Goal: Transaction & Acquisition: Purchase product/service

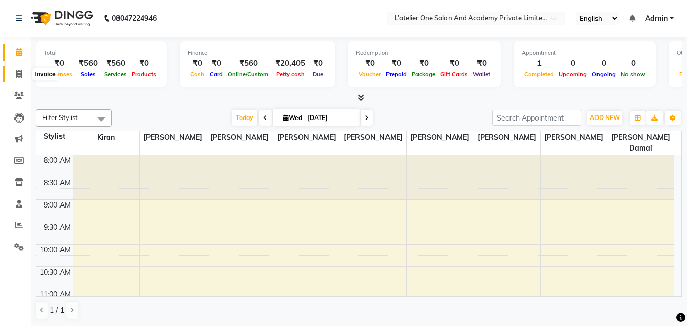
click at [22, 72] on icon at bounding box center [19, 74] width 6 height 8
select select "service"
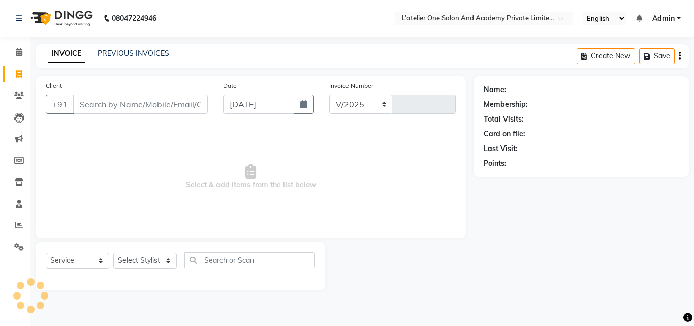
select select "6939"
type input "1718"
click at [149, 100] on input "Client" at bounding box center [140, 104] width 135 height 19
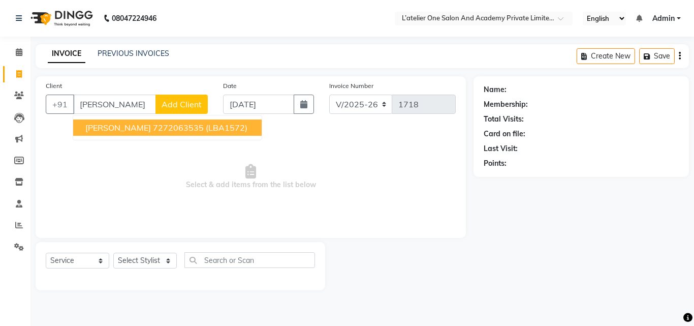
click at [151, 123] on span "Chandu Balwadkar" at bounding box center [118, 128] width 66 height 10
type input "7272063535"
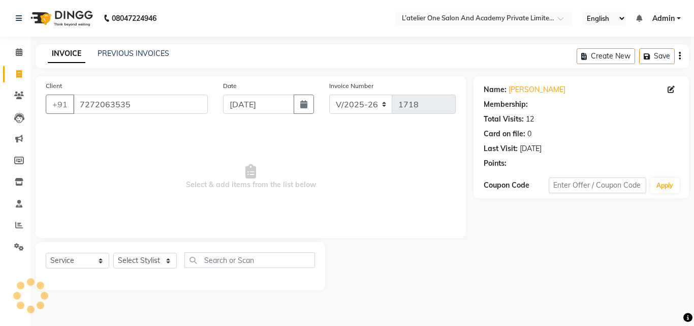
select select "2: Object"
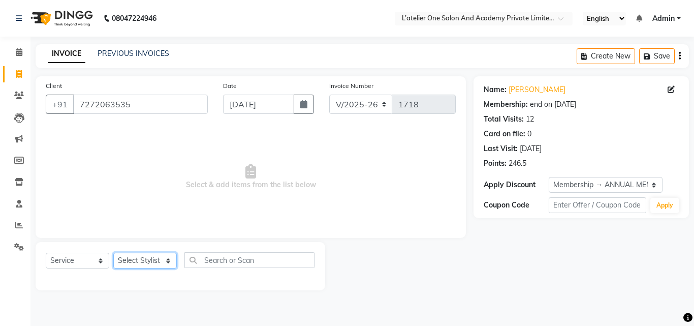
click at [151, 262] on select "Select Stylist [PERSON_NAME] [PERSON_NAME] [PERSON_NAME] [PERSON_NAME] [PERSON_…" at bounding box center [145, 261] width 64 height 16
select select "61341"
click at [113, 253] on select "Select Stylist [PERSON_NAME] [PERSON_NAME] [PERSON_NAME] [PERSON_NAME] [PERSON_…" at bounding box center [145, 261] width 64 height 16
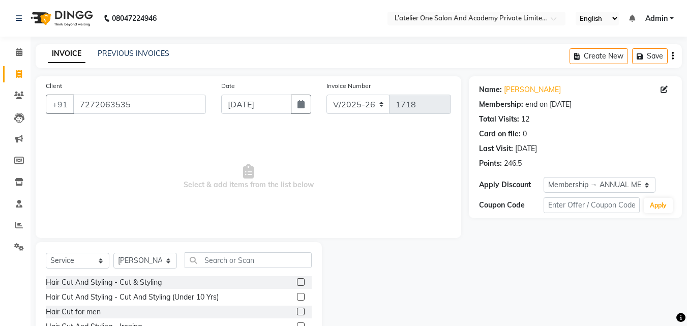
click at [297, 314] on label at bounding box center [301, 312] width 8 height 8
click at [297, 314] on input "checkbox" at bounding box center [300, 312] width 7 height 7
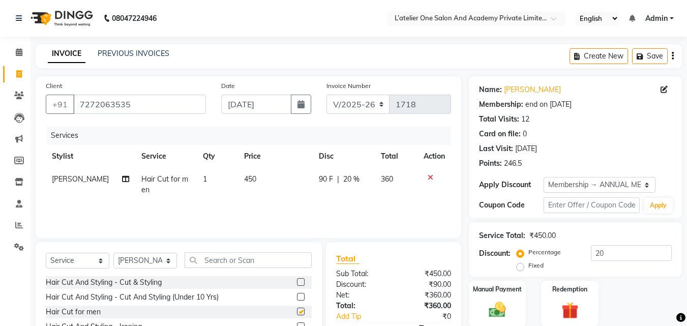
checkbox input "false"
click at [251, 260] on input "text" at bounding box center [248, 260] width 127 height 16
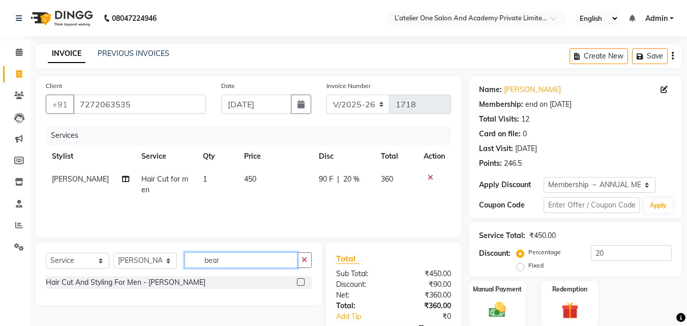
type input "bear"
click at [300, 280] on label at bounding box center [301, 282] width 8 height 8
click at [300, 280] on input "checkbox" at bounding box center [300, 282] width 7 height 7
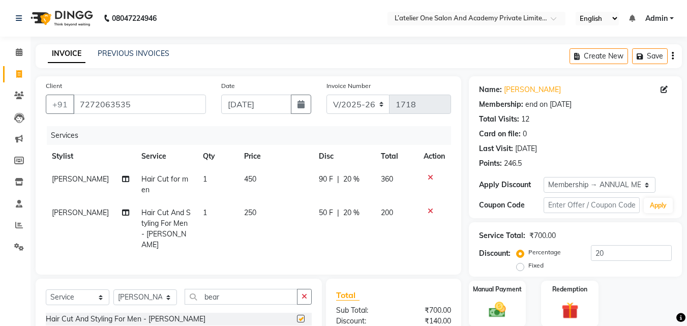
checkbox input "false"
click at [547, 88] on link "Chandu Balwadkar" at bounding box center [532, 89] width 57 height 11
click at [239, 299] on input "bear" at bounding box center [241, 297] width 113 height 16
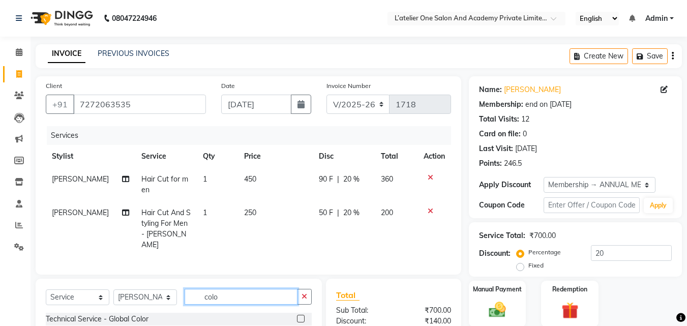
type input "colo"
click at [300, 315] on label at bounding box center [301, 319] width 8 height 8
click at [300, 316] on input "checkbox" at bounding box center [300, 319] width 7 height 7
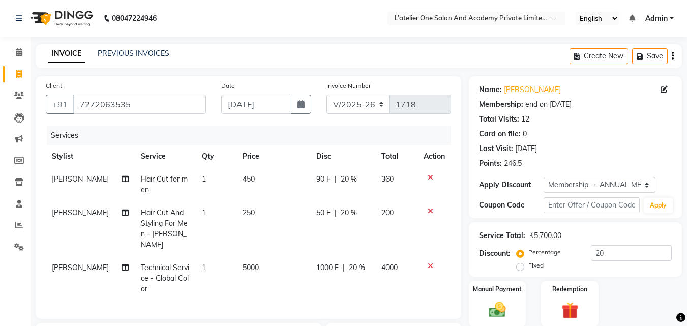
checkbox input "false"
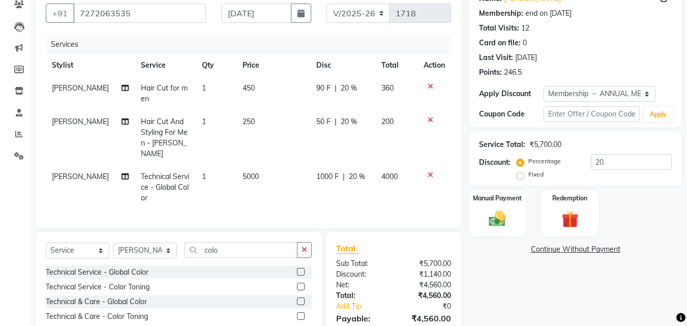
scroll to position [137, 0]
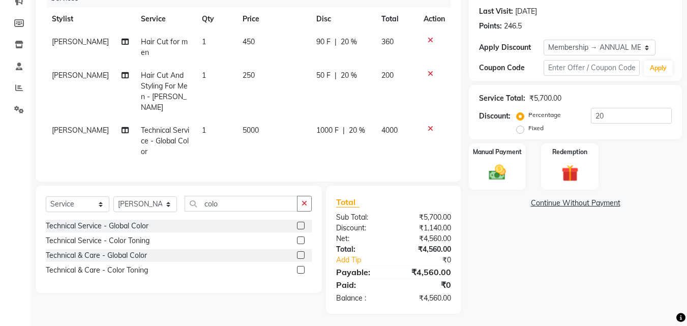
click at [266, 119] on td "5000" at bounding box center [273, 141] width 74 height 44
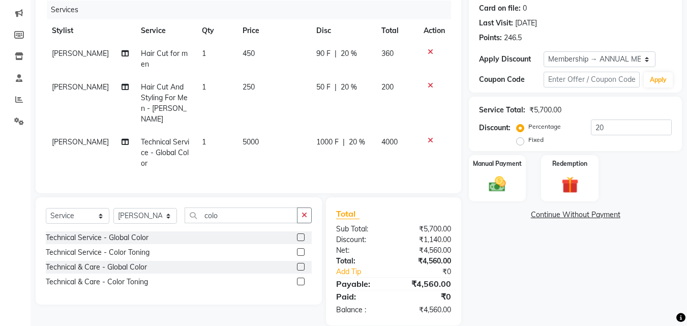
select select "61341"
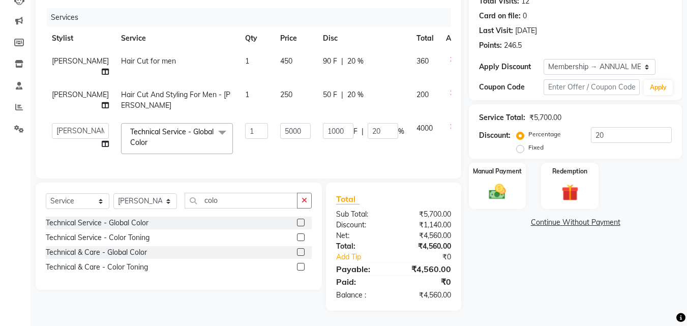
click at [280, 123] on input "5000" at bounding box center [295, 131] width 30 height 16
type input "600"
click at [274, 144] on td "600" at bounding box center [295, 138] width 43 height 43
select select "61341"
click at [491, 188] on img at bounding box center [497, 191] width 28 height 20
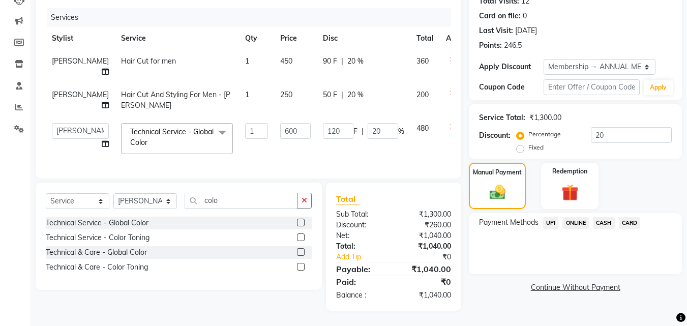
click at [575, 217] on span "ONLINE" at bounding box center [575, 223] width 26 height 12
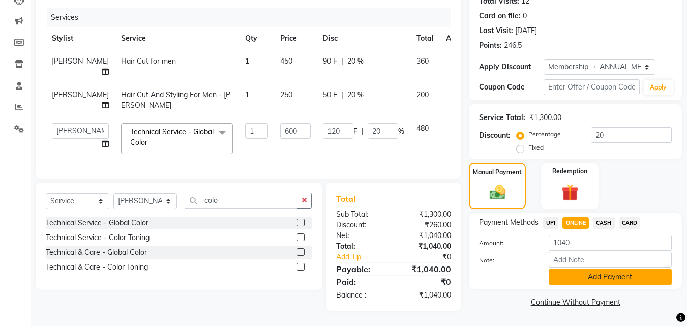
click at [577, 269] on button "Add Payment" at bounding box center [609, 277] width 123 height 16
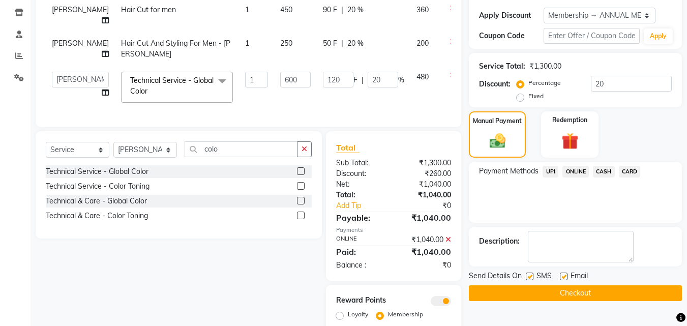
scroll to position [212, 0]
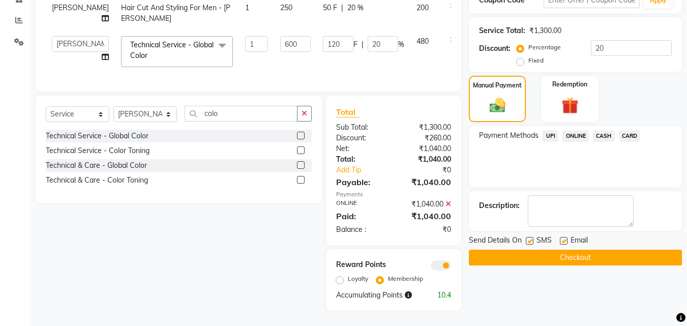
click at [577, 250] on button "Checkout" at bounding box center [575, 258] width 213 height 16
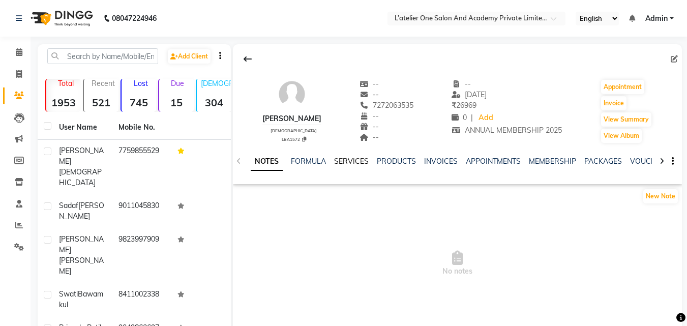
click at [343, 161] on link "SERVICES" at bounding box center [351, 161] width 35 height 9
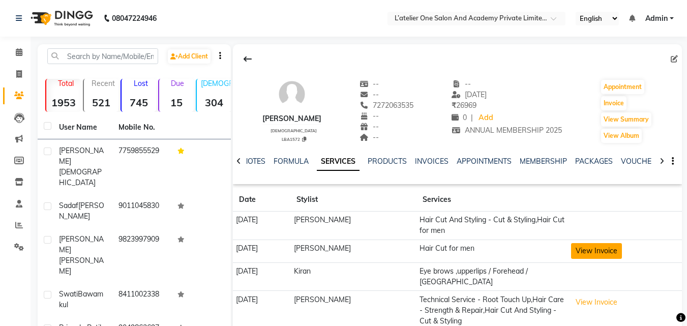
click at [599, 243] on button "View Invoice" at bounding box center [596, 251] width 51 height 16
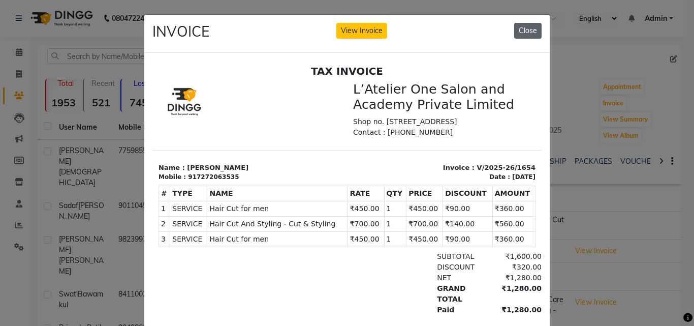
click at [519, 29] on button "Close" at bounding box center [527, 31] width 27 height 16
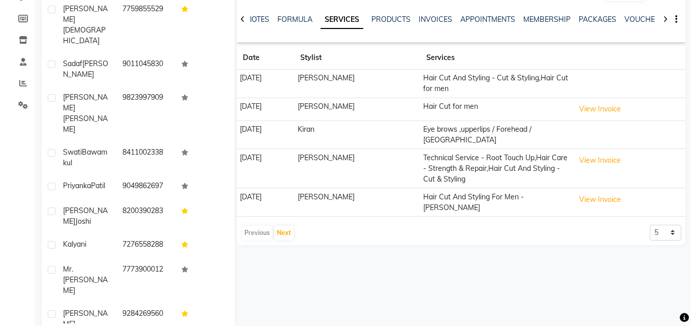
scroll to position [142, 0]
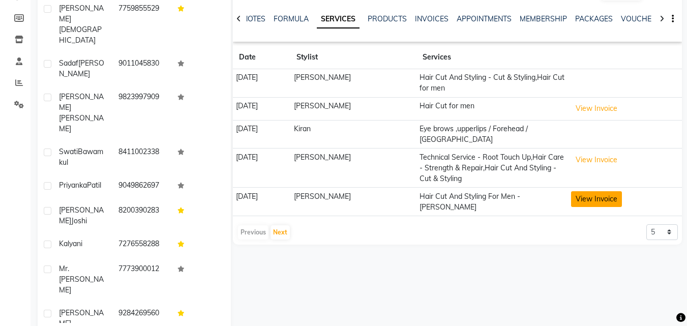
click at [615, 191] on button "View Invoice" at bounding box center [596, 199] width 51 height 16
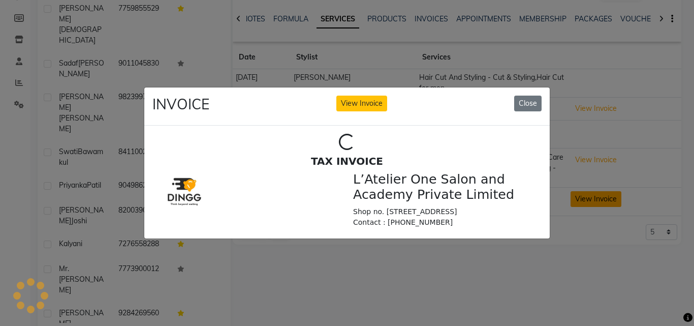
scroll to position [0, 0]
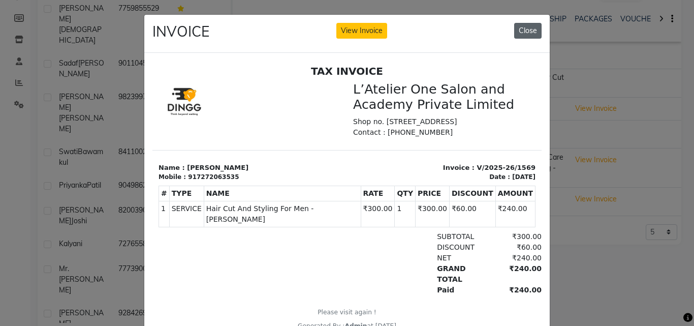
click at [522, 28] on button "Close" at bounding box center [527, 31] width 27 height 16
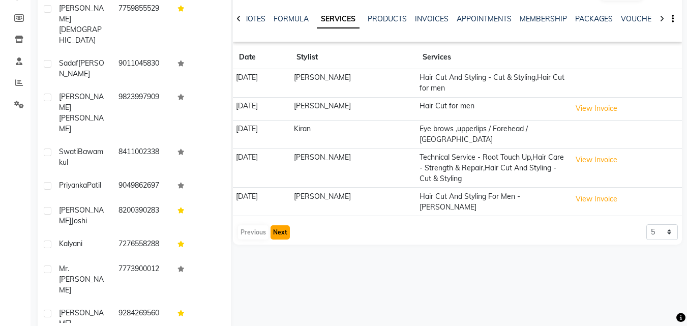
click at [279, 225] on button "Next" at bounding box center [279, 232] width 19 height 14
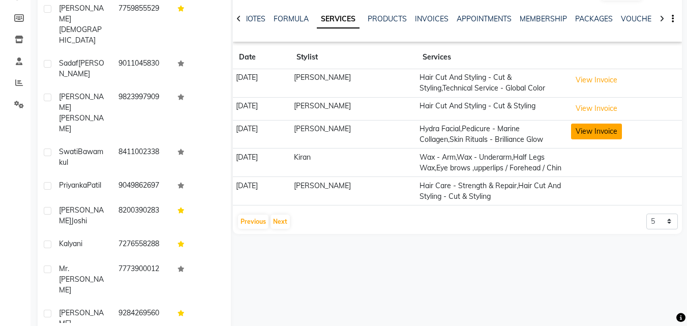
click at [586, 132] on button "View Invoice" at bounding box center [596, 132] width 51 height 16
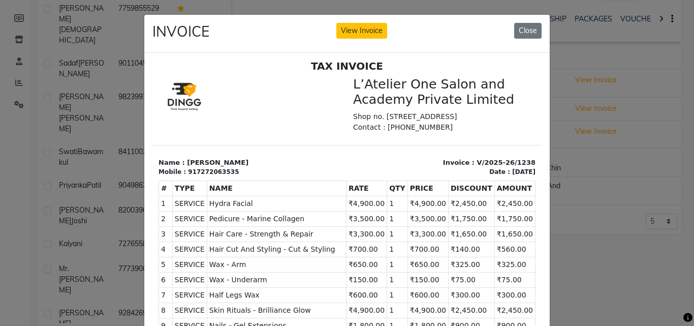
scroll to position [8, 0]
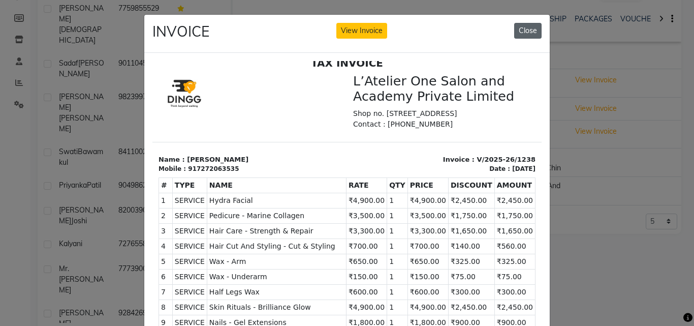
click at [535, 24] on button "Close" at bounding box center [527, 31] width 27 height 16
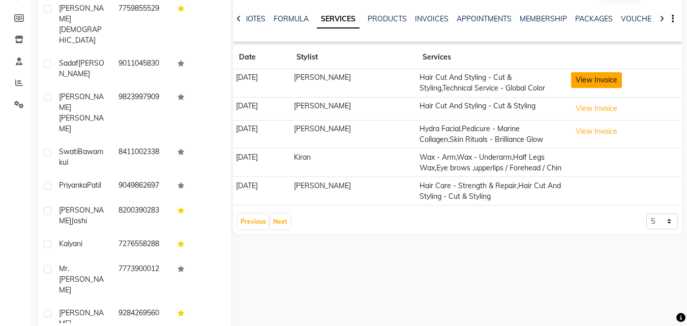
click at [622, 80] on button "View Invoice" at bounding box center [596, 80] width 51 height 16
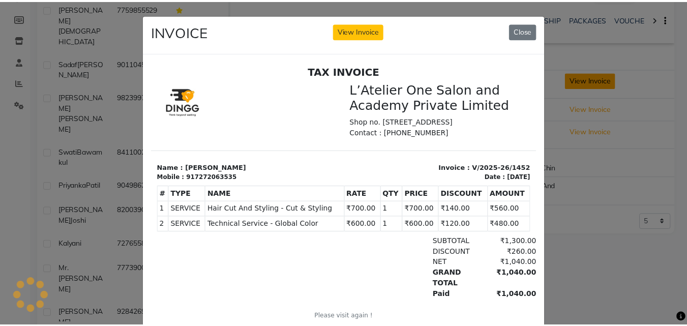
scroll to position [0, 0]
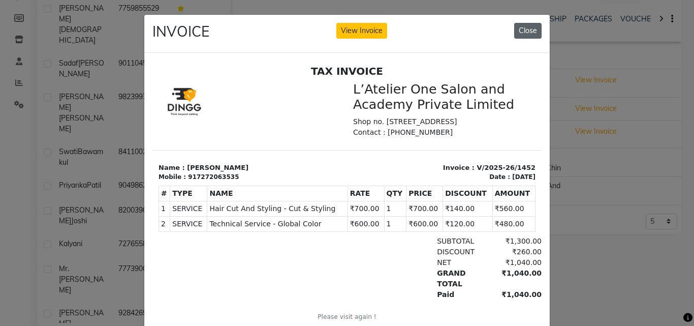
click at [526, 29] on button "Close" at bounding box center [527, 31] width 27 height 16
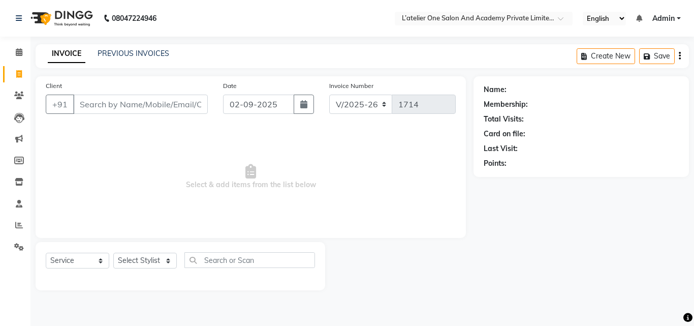
select select "6939"
select select "service"
click at [124, 105] on input "Client" at bounding box center [140, 104] width 135 height 19
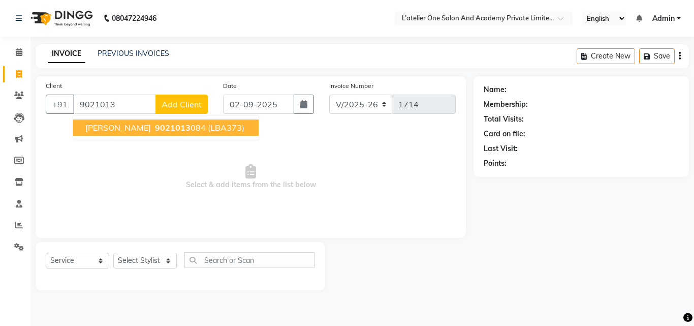
click at [129, 134] on button "[PERSON_NAME] 9021013 084 (LBA373)" at bounding box center [166, 127] width 186 height 16
type input "9021013084"
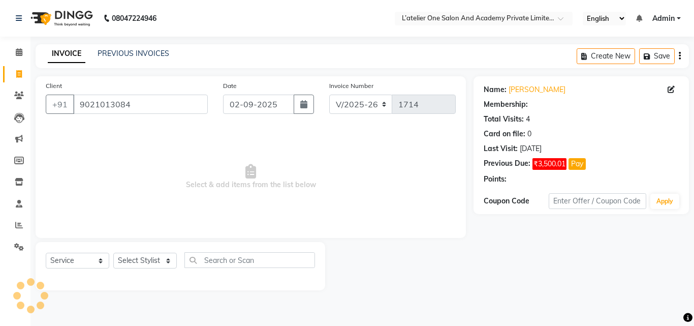
select select "1: Object"
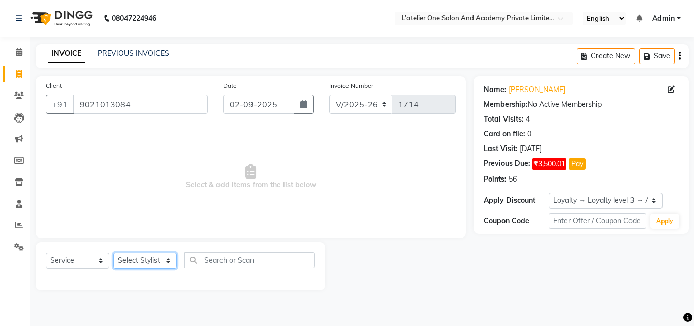
click at [163, 263] on select "Select Stylist [PERSON_NAME] [PERSON_NAME] [PERSON_NAME] [PERSON_NAME] [PERSON_…" at bounding box center [145, 261] width 64 height 16
select select "68174"
click at [113, 253] on select "Select Stylist [PERSON_NAME] [PERSON_NAME] [PERSON_NAME] [PERSON_NAME] [PERSON_…" at bounding box center [145, 261] width 64 height 16
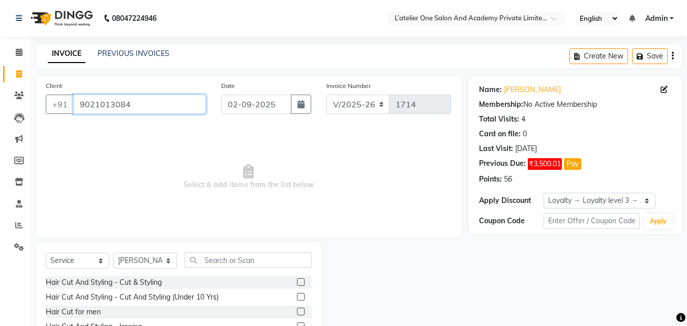
click at [99, 112] on input "9021013084" at bounding box center [139, 104] width 133 height 19
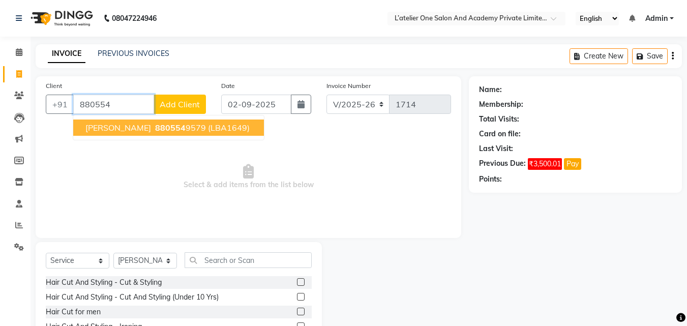
click at [101, 130] on span "[PERSON_NAME]" at bounding box center [118, 128] width 66 height 10
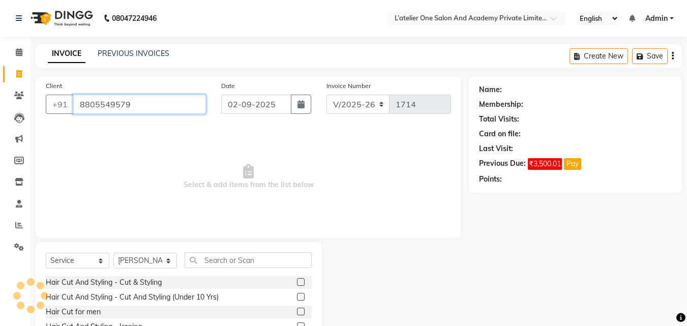
type input "8805549579"
select select "1: Object"
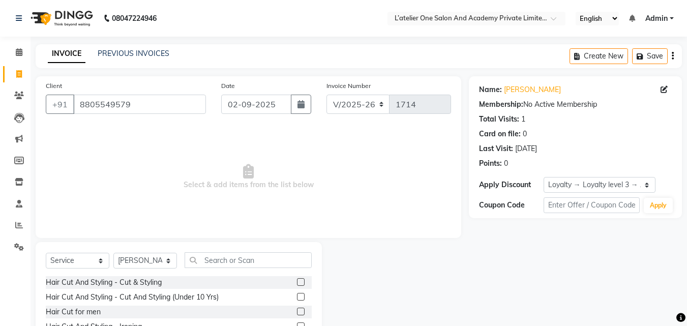
click at [297, 313] on label at bounding box center [301, 312] width 8 height 8
click at [297, 313] on input "checkbox" at bounding box center [300, 312] width 7 height 7
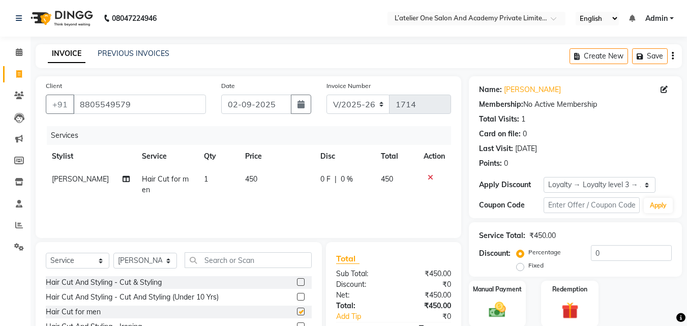
checkbox input "false"
click at [233, 255] on input "text" at bounding box center [248, 260] width 127 height 16
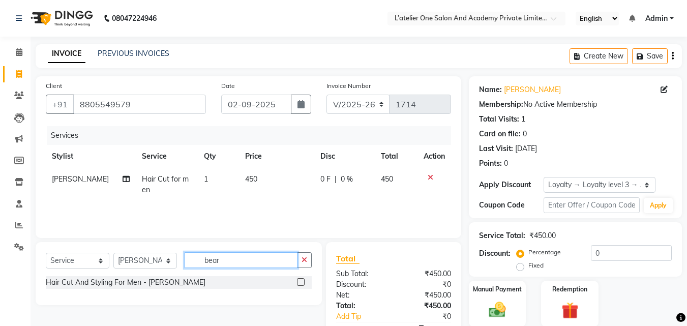
type input "bear"
click at [299, 281] on label at bounding box center [301, 282] width 8 height 8
click at [299, 281] on input "checkbox" at bounding box center [300, 282] width 7 height 7
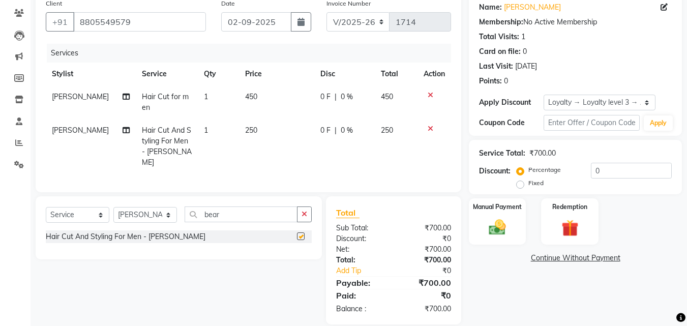
checkbox input "false"
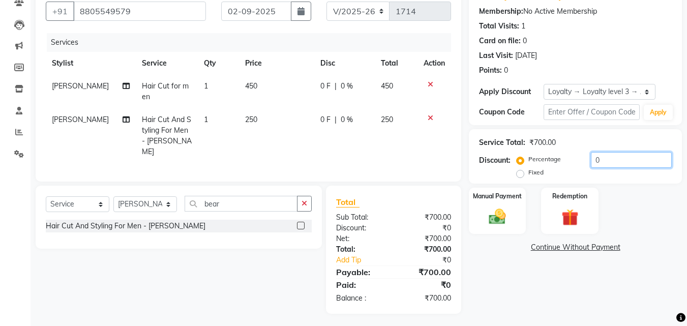
click at [594, 158] on input "0" at bounding box center [631, 160] width 81 height 16
type input "20"
click at [503, 205] on div "Manual Payment" at bounding box center [497, 211] width 59 height 48
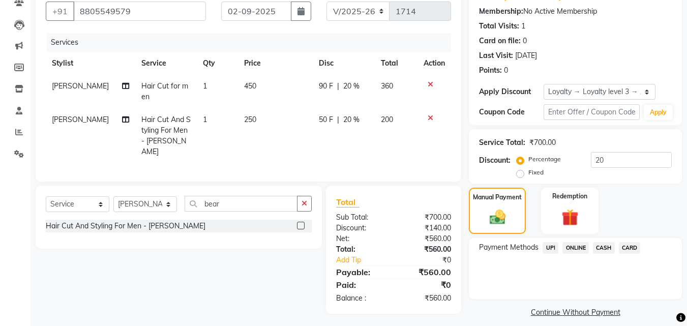
click at [583, 250] on span "ONLINE" at bounding box center [575, 248] width 26 height 12
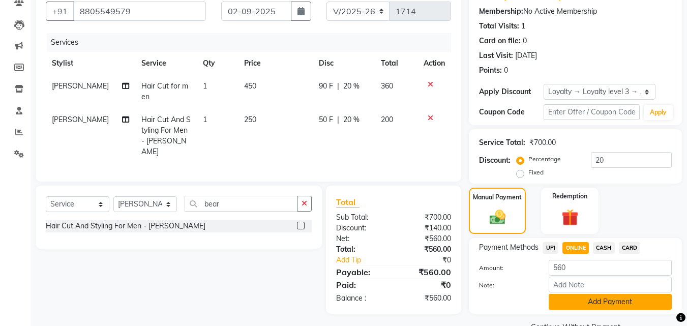
click at [594, 300] on button "Add Payment" at bounding box center [609, 302] width 123 height 16
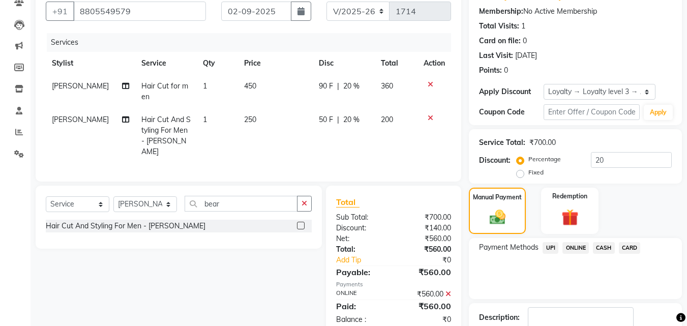
scroll to position [165, 0]
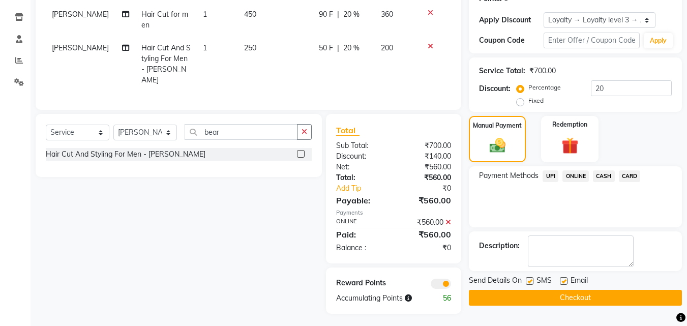
click at [594, 296] on button "Checkout" at bounding box center [575, 298] width 213 height 16
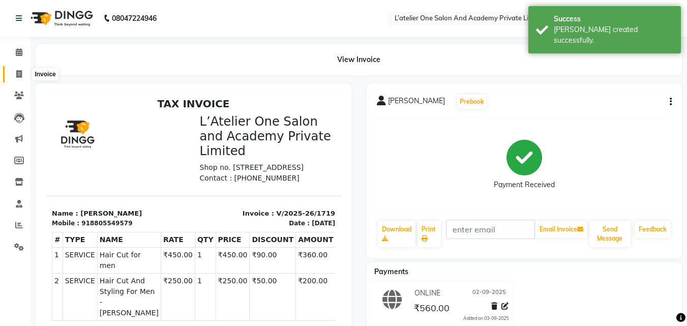
click at [14, 77] on span at bounding box center [19, 75] width 18 height 12
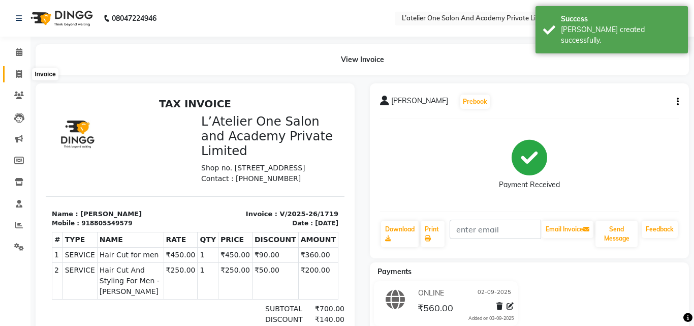
select select "6939"
select select "service"
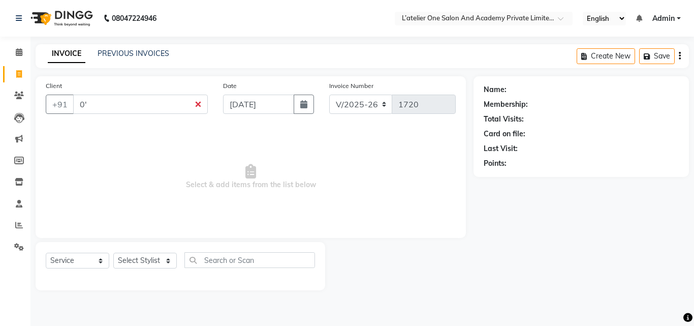
click at [14, 77] on span at bounding box center [19, 75] width 18 height 12
click at [123, 104] on input "0'" at bounding box center [140, 104] width 135 height 19
type input "0"
type input "9"
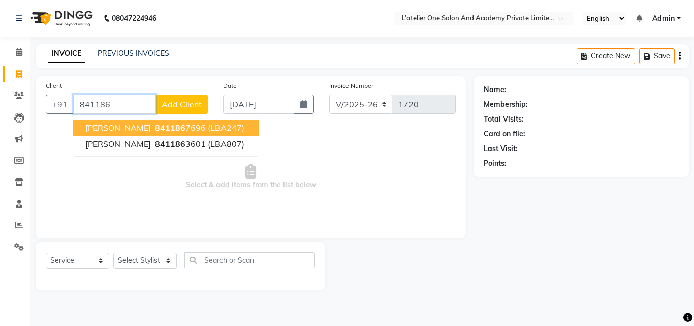
click at [151, 130] on span "[PERSON_NAME]" at bounding box center [118, 128] width 66 height 10
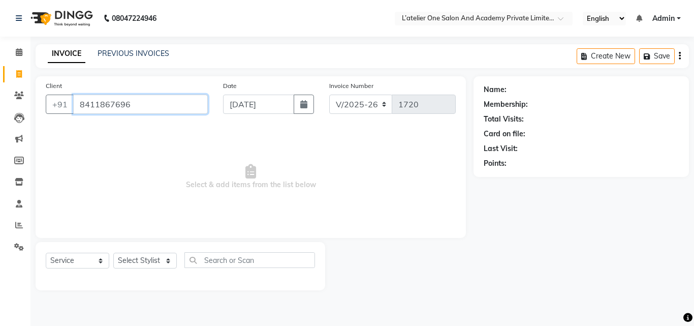
type input "8411867696"
select select "1: Object"
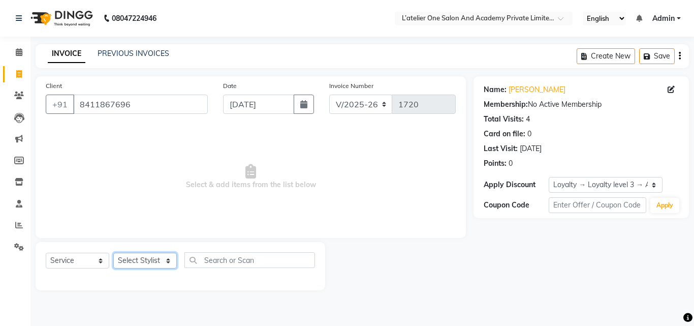
click at [142, 256] on select "Select Stylist [PERSON_NAME] [PERSON_NAME] [PERSON_NAME] [PERSON_NAME] [PERSON_…" at bounding box center [145, 261] width 64 height 16
select select "57291"
click at [113, 253] on select "Select Stylist [PERSON_NAME] [PERSON_NAME] [PERSON_NAME] [PERSON_NAME] [PERSON_…" at bounding box center [145, 261] width 64 height 16
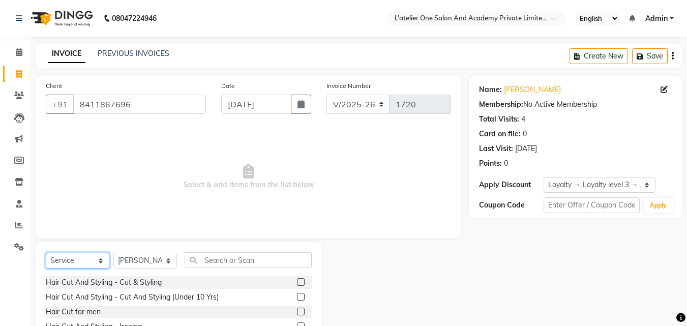
click at [79, 260] on select "Select Service Product Membership Package Voucher Prepaid Gift Card" at bounding box center [78, 261] width 64 height 16
select select "product"
click at [46, 253] on select "Select Service Product Membership Package Voucher Prepaid Gift Card" at bounding box center [78, 261] width 64 height 16
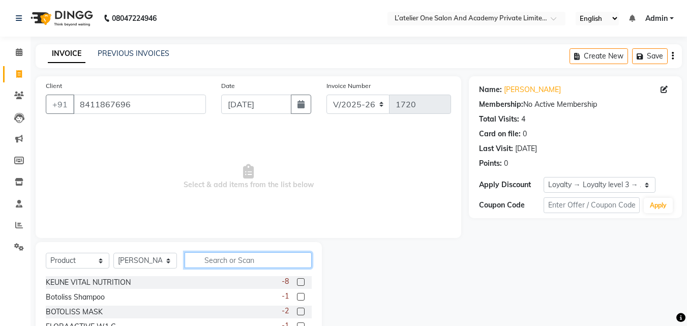
click at [274, 258] on input "text" at bounding box center [248, 260] width 127 height 16
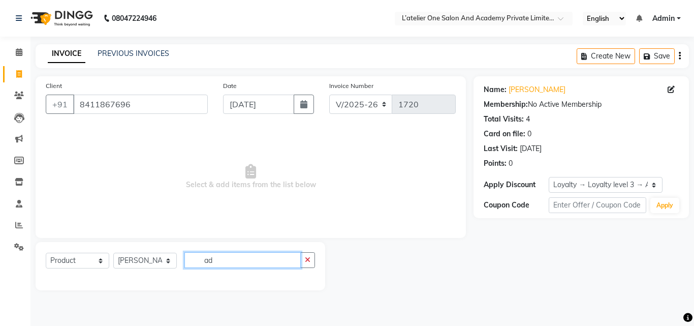
type input "a"
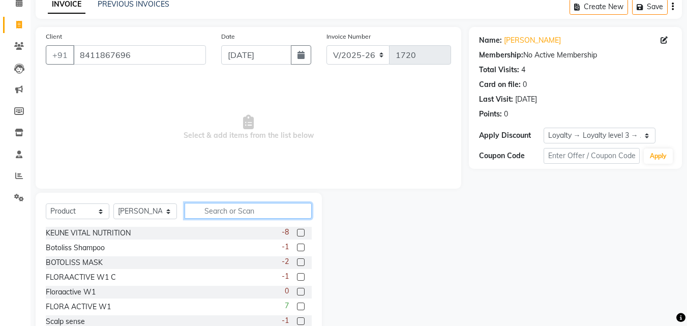
scroll to position [81, 0]
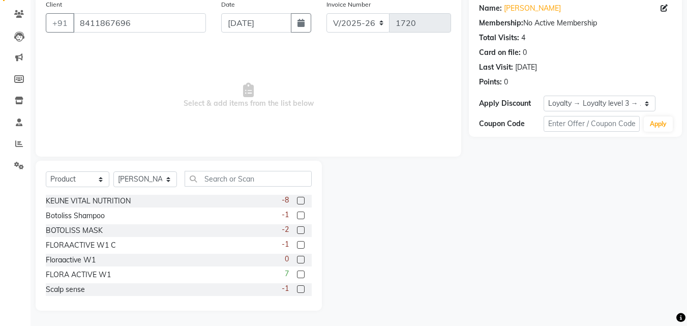
click at [297, 287] on label at bounding box center [301, 289] width 8 height 8
click at [297, 287] on input "checkbox" at bounding box center [300, 289] width 7 height 7
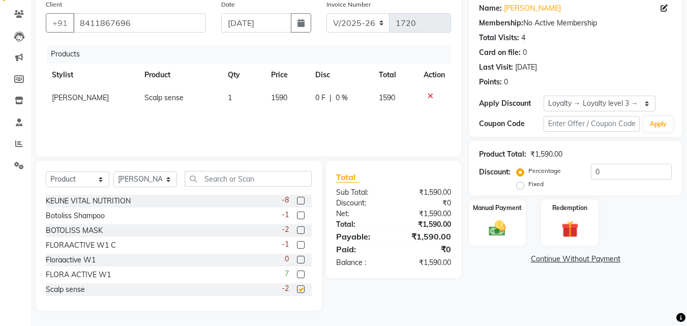
checkbox input "false"
click at [281, 96] on span "1590" at bounding box center [279, 97] width 16 height 9
select select "57291"
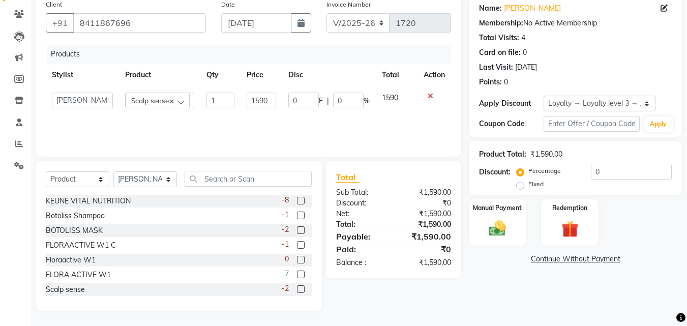
click at [281, 96] on td "1590" at bounding box center [261, 100] width 42 height 28
type input "537"
click at [504, 225] on img at bounding box center [497, 228] width 28 height 20
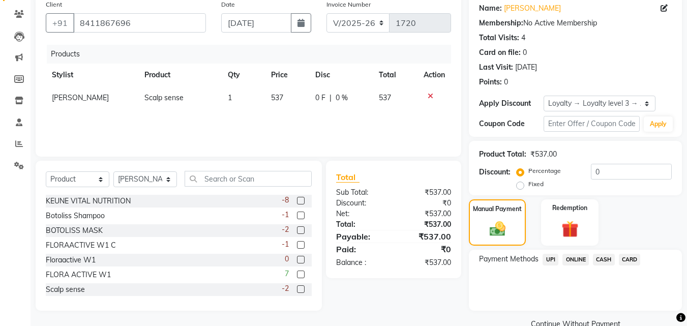
click at [578, 255] on span "ONLINE" at bounding box center [575, 260] width 26 height 12
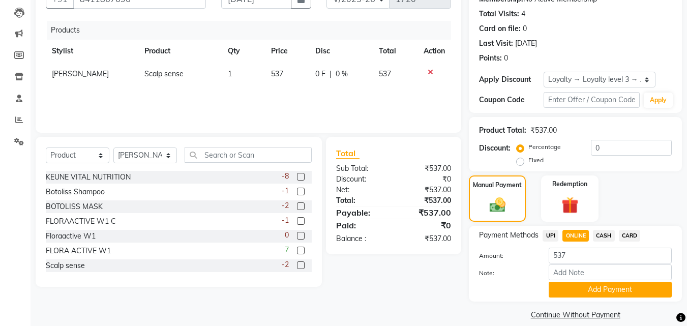
scroll to position [117, 0]
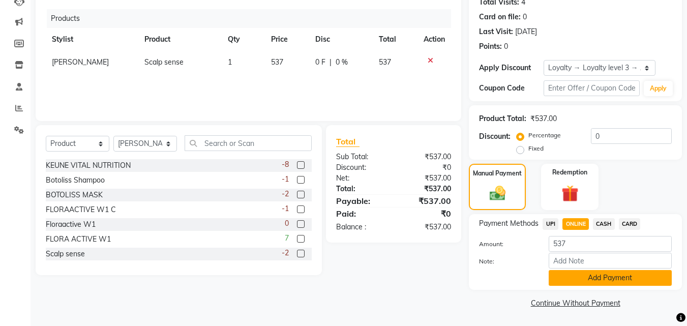
click at [579, 279] on button "Add Payment" at bounding box center [609, 278] width 123 height 16
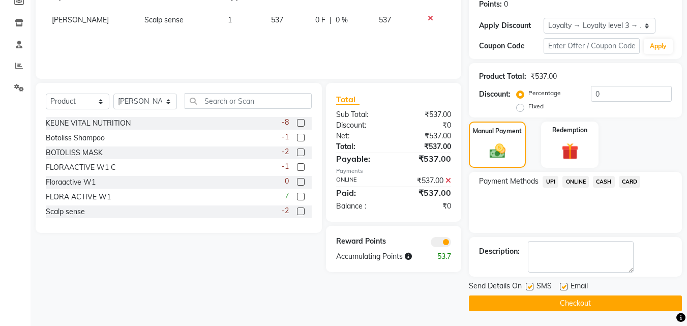
scroll to position [160, 0]
click at [574, 302] on button "Checkout" at bounding box center [575, 303] width 213 height 16
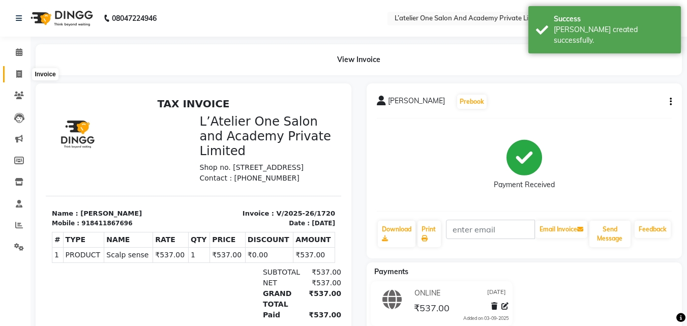
click at [13, 72] on span at bounding box center [19, 75] width 18 height 12
select select "service"
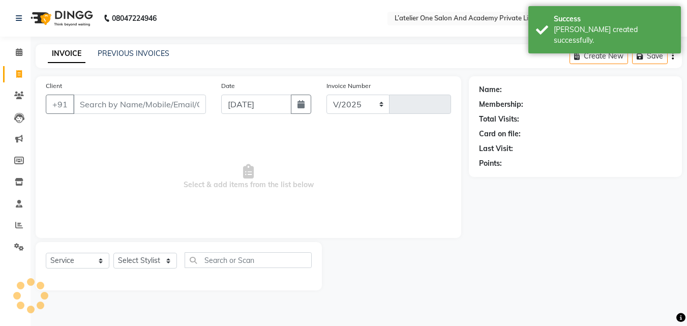
select select "6939"
type input "1721"
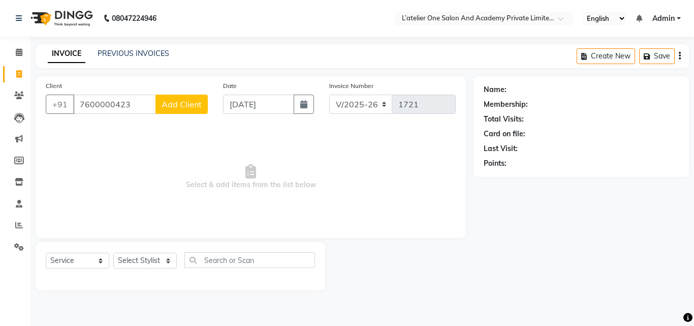
type input "7600000423"
click at [197, 110] on button "Add Client" at bounding box center [182, 104] width 52 height 19
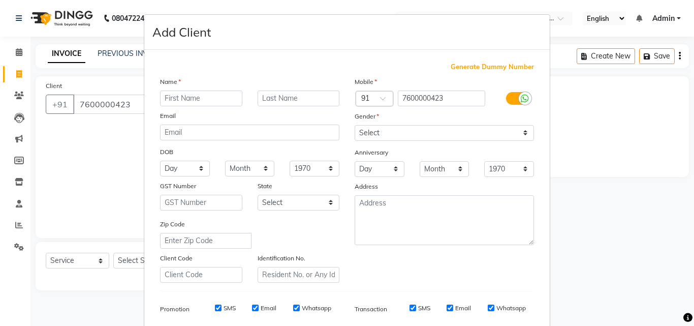
click at [196, 103] on input "text" at bounding box center [201, 98] width 82 height 16
type input "V"
type input "[PERSON_NAME]"
click at [311, 103] on input "text" at bounding box center [299, 98] width 82 height 16
type input "Poriya"
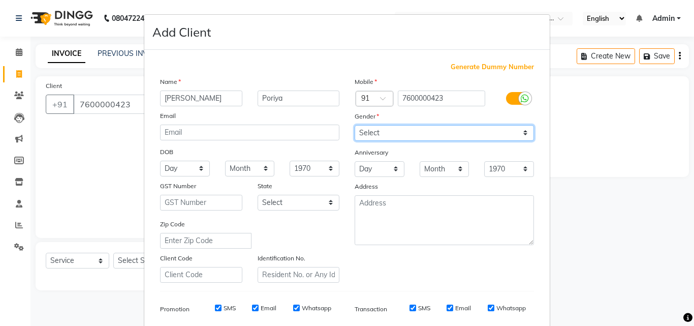
click at [404, 127] on select "Select [DEMOGRAPHIC_DATA] [DEMOGRAPHIC_DATA] Other Prefer Not To Say" at bounding box center [444, 133] width 179 height 16
select select "[DEMOGRAPHIC_DATA]"
click at [355, 125] on select "Select [DEMOGRAPHIC_DATA] [DEMOGRAPHIC_DATA] Other Prefer Not To Say" at bounding box center [444, 133] width 179 height 16
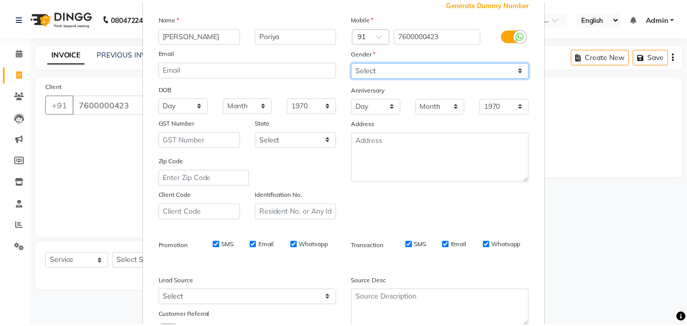
scroll to position [143, 0]
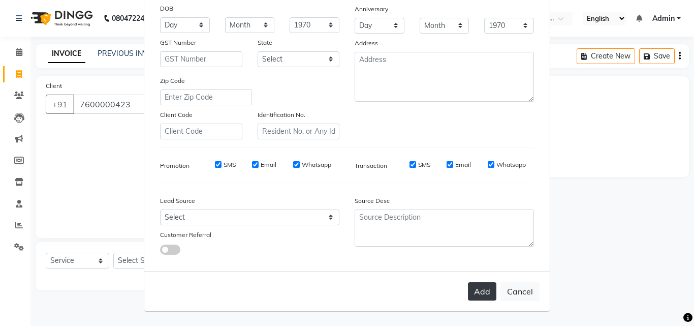
click at [473, 292] on button "Add" at bounding box center [482, 291] width 28 height 18
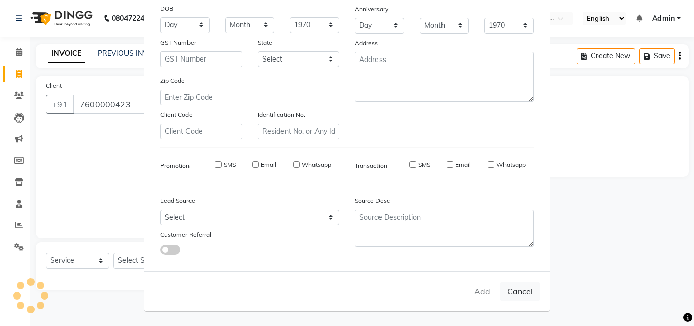
select select
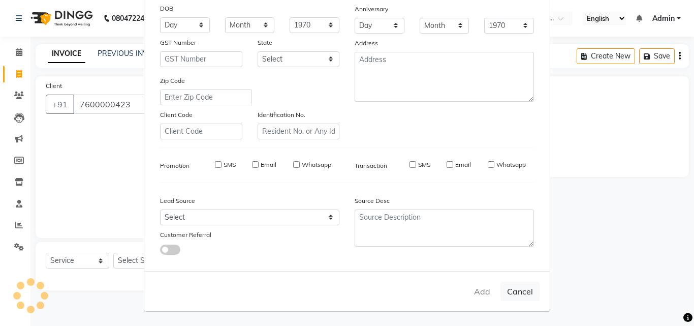
select select
checkbox input "false"
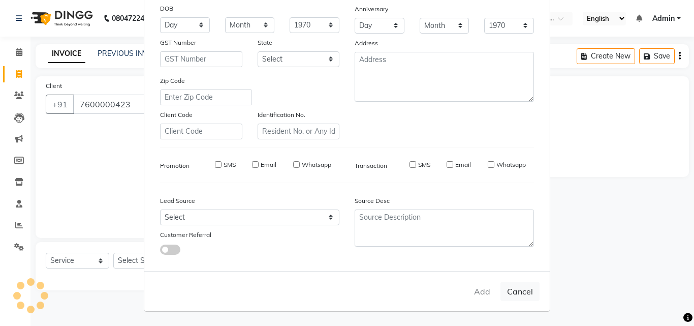
checkbox input "false"
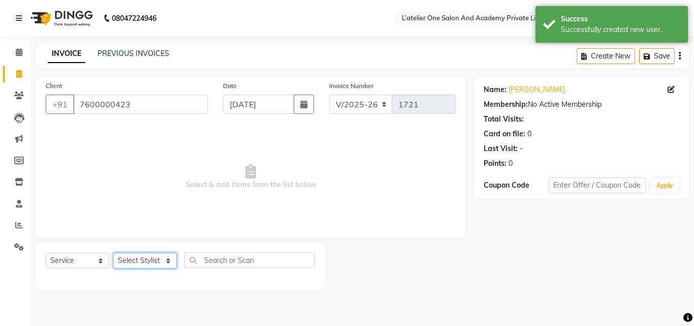
click at [125, 265] on select "Select Stylist [PERSON_NAME] [PERSON_NAME] [PERSON_NAME] [PERSON_NAME] [PERSON_…" at bounding box center [145, 261] width 64 height 16
select select "61341"
click at [113, 253] on select "Select Stylist [PERSON_NAME] [PERSON_NAME] [PERSON_NAME] [PERSON_NAME] [PERSON_…" at bounding box center [145, 261] width 64 height 16
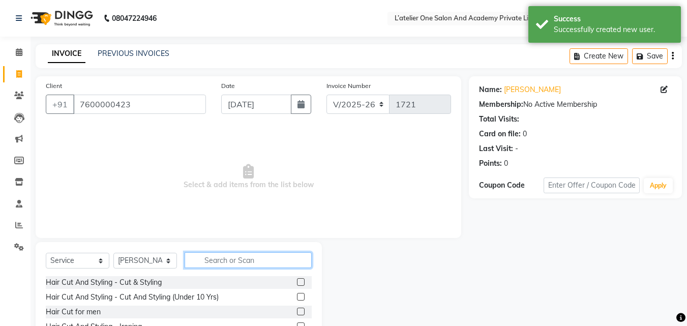
click at [254, 258] on input "text" at bounding box center [248, 260] width 127 height 16
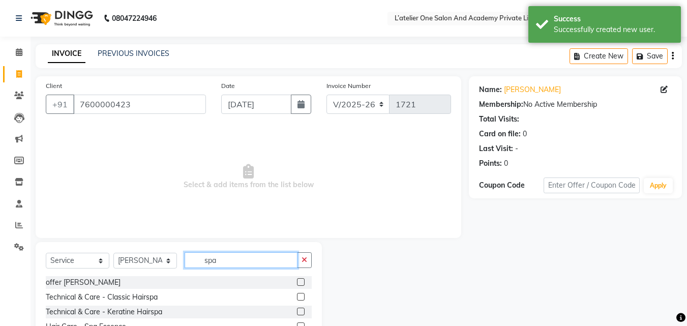
type input "spa"
click at [303, 309] on label at bounding box center [301, 312] width 8 height 8
click at [303, 309] on input "checkbox" at bounding box center [300, 312] width 7 height 7
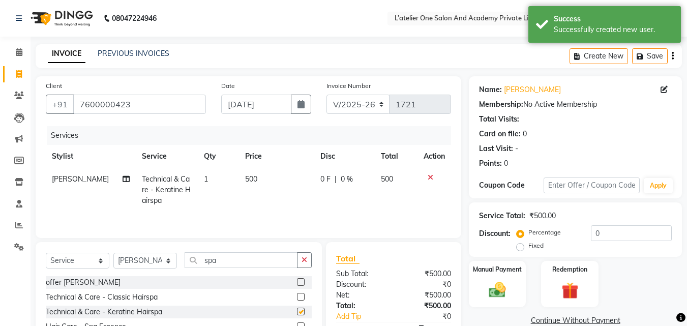
checkbox input "false"
click at [280, 183] on td "500" at bounding box center [276, 190] width 75 height 44
select select "61341"
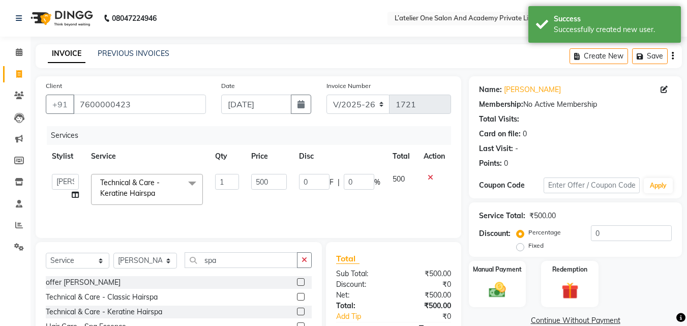
click at [280, 183] on input "500" at bounding box center [268, 182] width 35 height 16
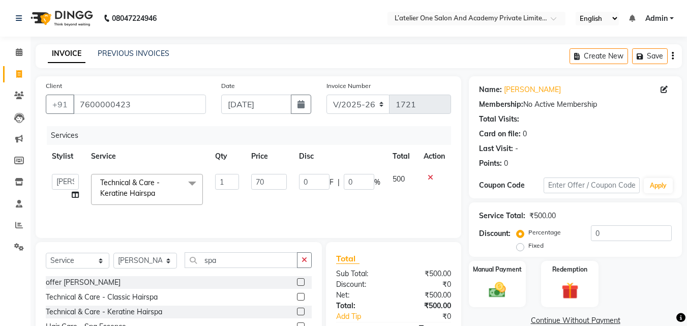
type input "700"
click at [279, 209] on td "700" at bounding box center [268, 189] width 47 height 43
select select "61341"
click at [500, 287] on img at bounding box center [497, 290] width 28 height 20
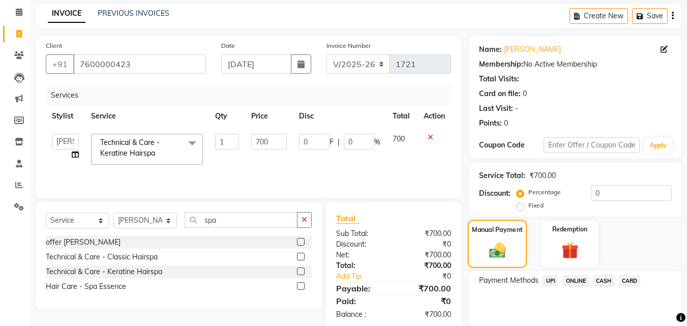
scroll to position [82, 0]
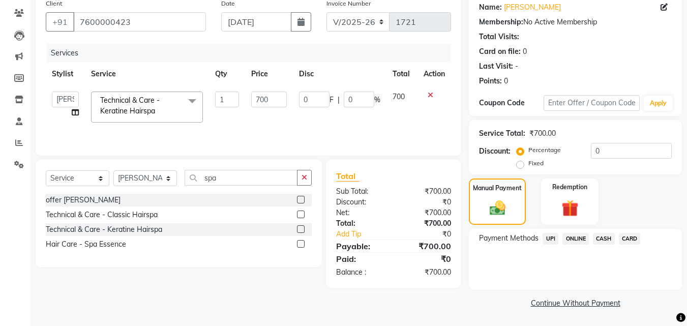
click at [626, 242] on span "CARD" at bounding box center [630, 239] width 22 height 12
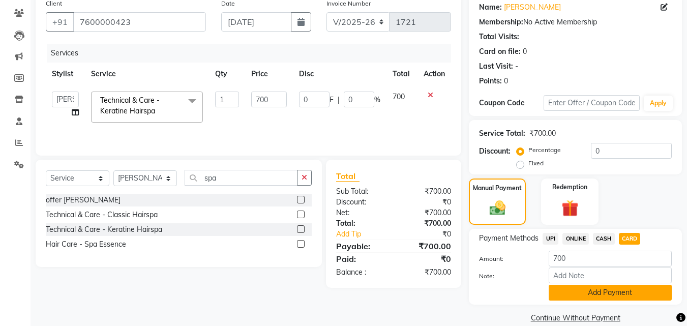
click at [627, 291] on button "Add Payment" at bounding box center [609, 293] width 123 height 16
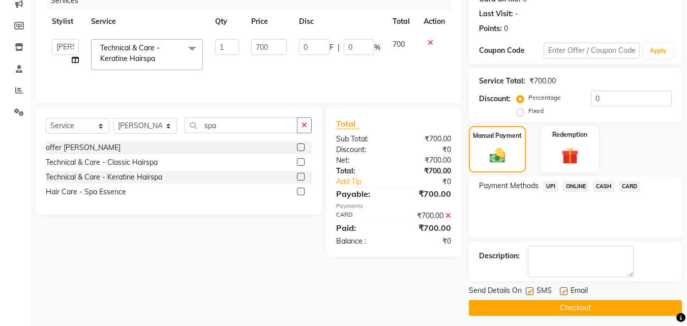
scroll to position [140, 0]
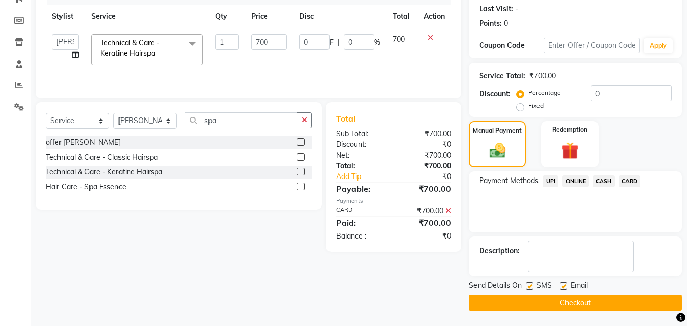
click at [627, 316] on main "INVOICE PREVIOUS INVOICES Create New Save Client [PHONE_NUMBER] Date [DATE] Inv…" at bounding box center [358, 114] width 656 height 421
click at [625, 301] on button "Checkout" at bounding box center [575, 303] width 213 height 16
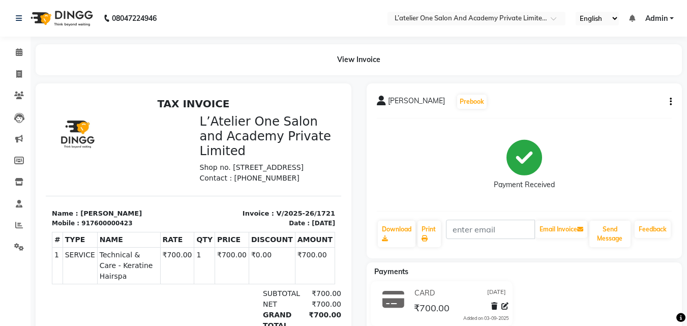
click at [17, 83] on li "Invoice" at bounding box center [15, 75] width 30 height 22
click at [17, 71] on icon at bounding box center [19, 74] width 6 height 8
select select "service"
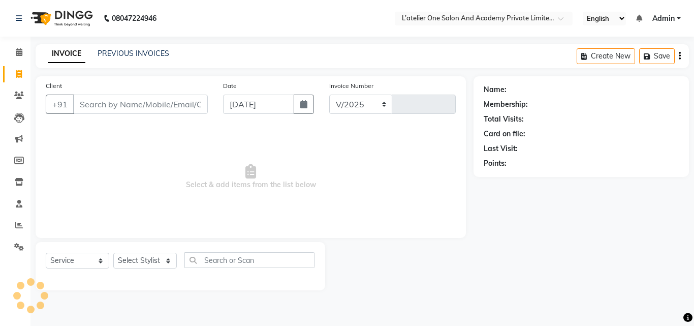
select select "6939"
type input "1722"
click at [121, 53] on link "PREVIOUS INVOICES" at bounding box center [134, 53] width 72 height 9
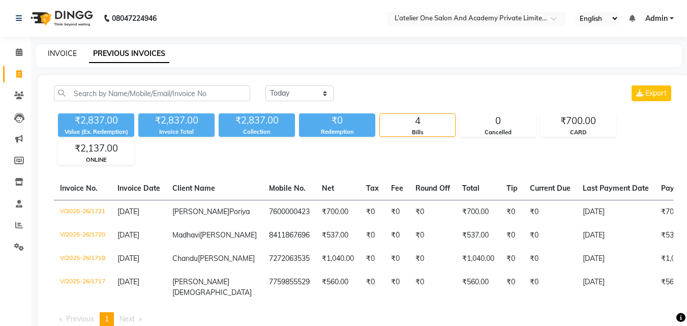
click at [66, 49] on link "INVOICE" at bounding box center [62, 53] width 29 height 9
select select "service"
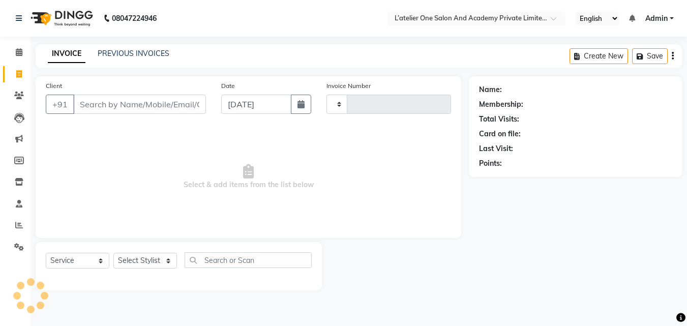
type input "1722"
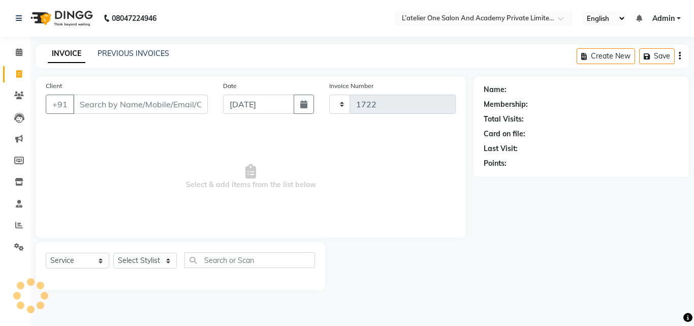
select select "6939"
click at [218, 300] on main "INVOICE PREVIOUS INVOICES Create New Save Client +91 Date [DATE] Invoice Number…" at bounding box center [362, 174] width 664 height 261
